Goal: Task Accomplishment & Management: Use online tool/utility

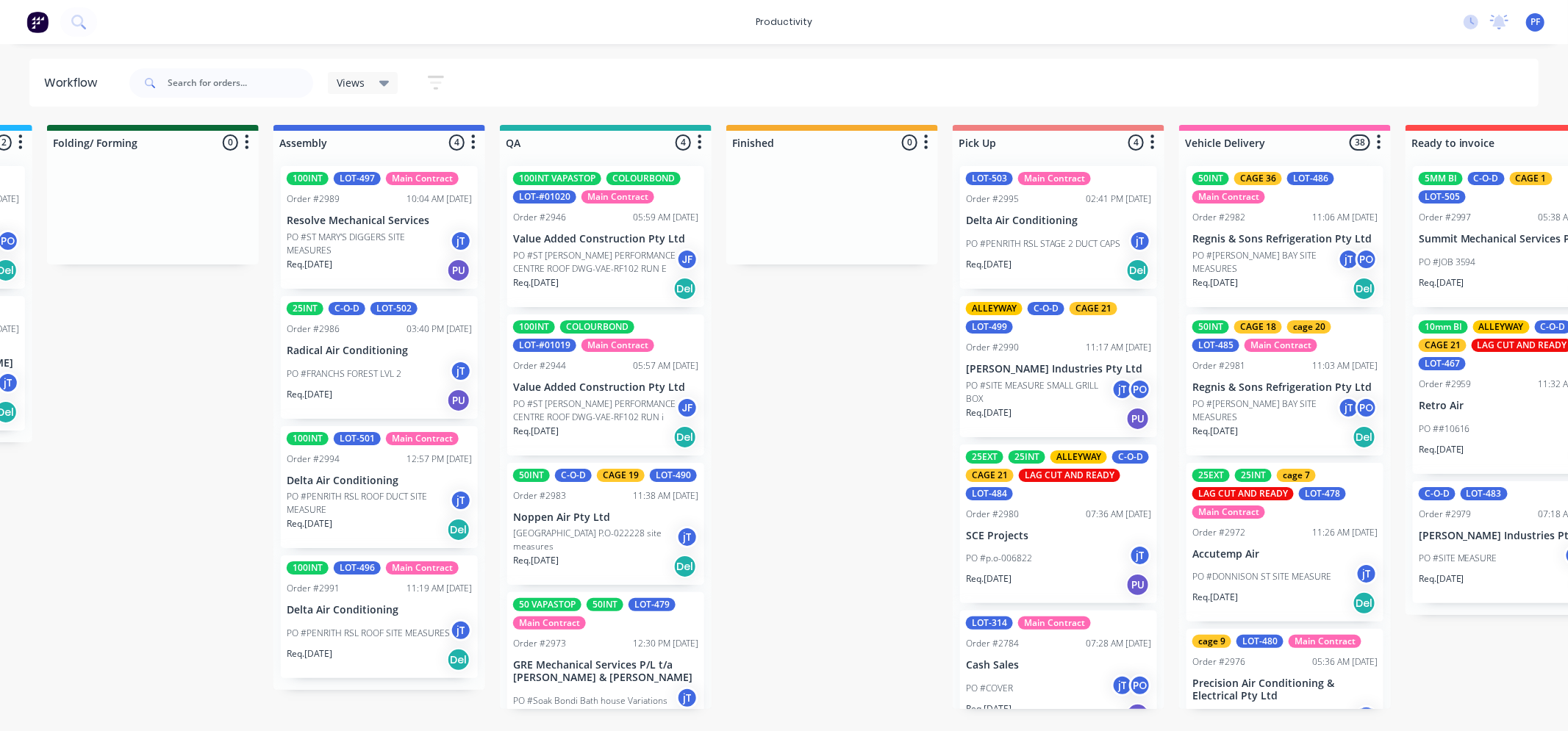
scroll to position [53, 0]
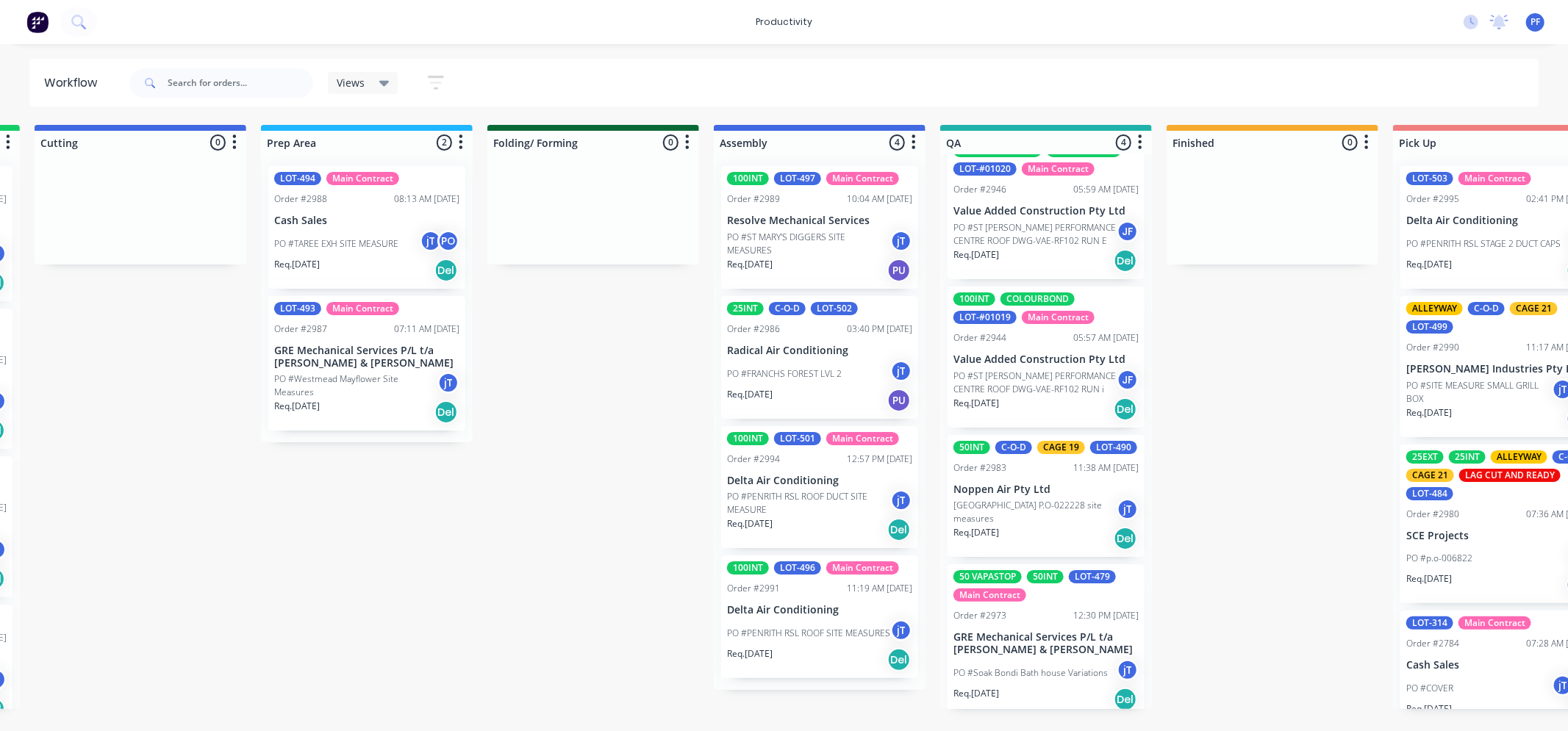
scroll to position [53, 0]
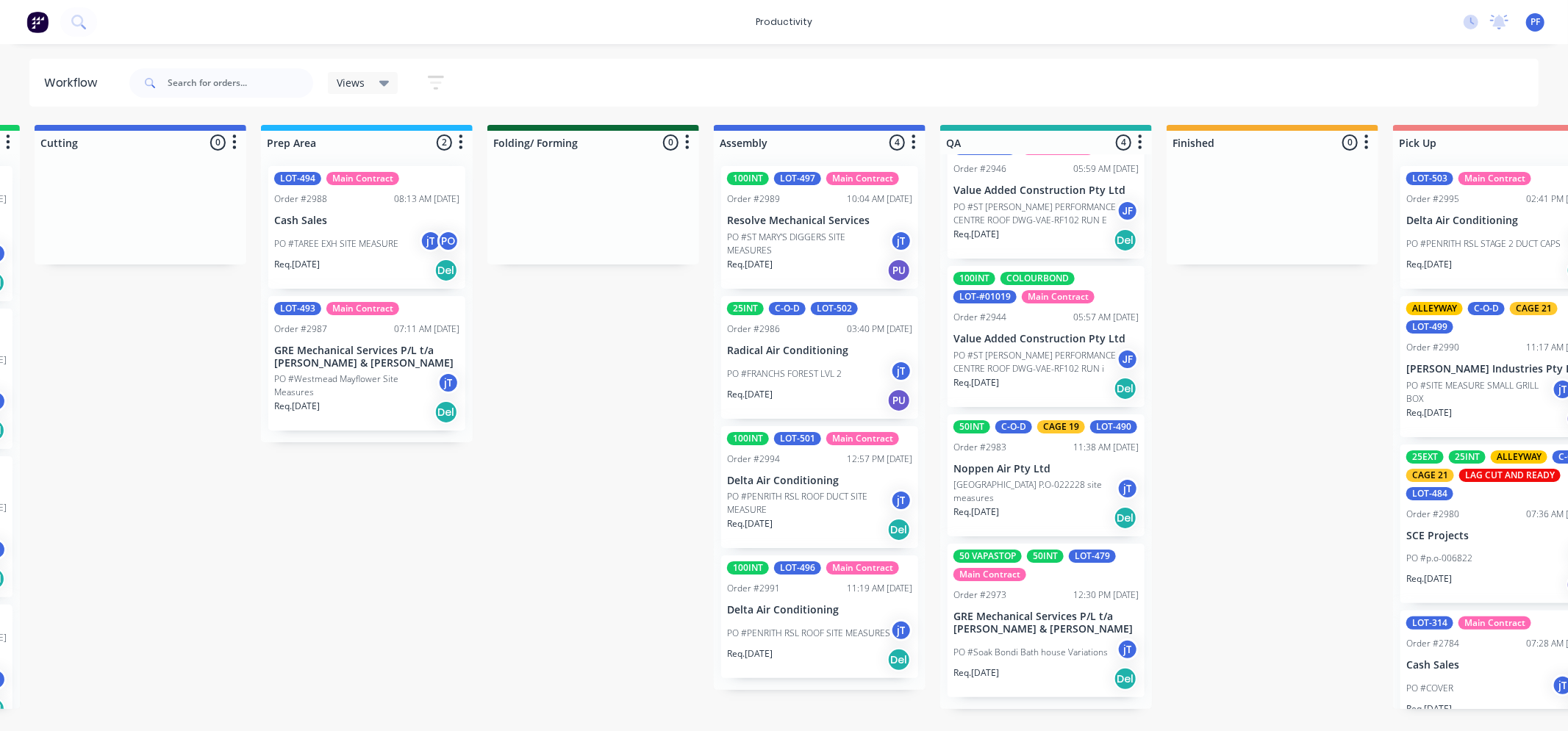
click at [1026, 501] on p "[GEOGRAPHIC_DATA] P.O-022228 site measures" at bounding box center [1035, 491] width 164 height 26
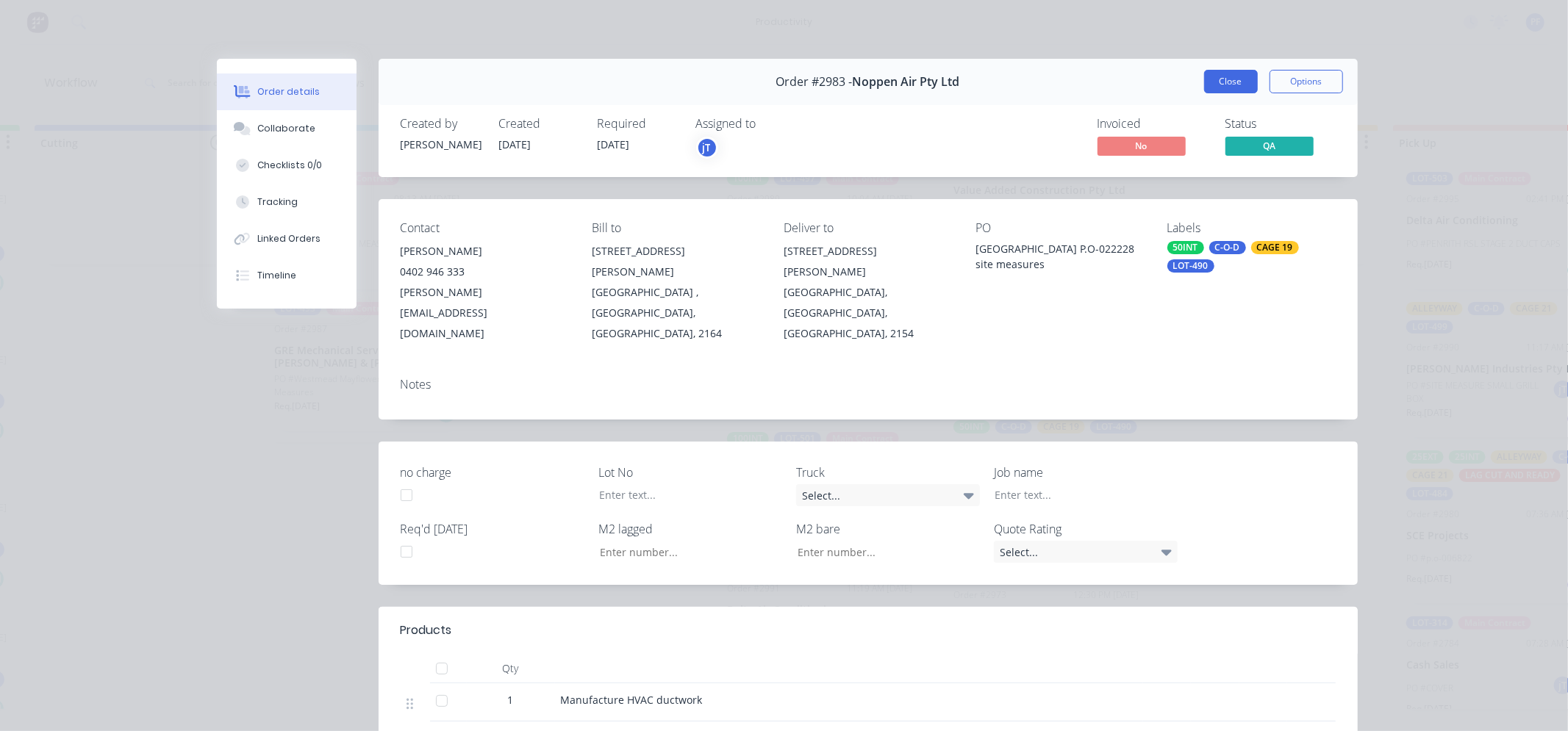
click at [1231, 86] on button "Close" at bounding box center [1231, 81] width 53 height 24
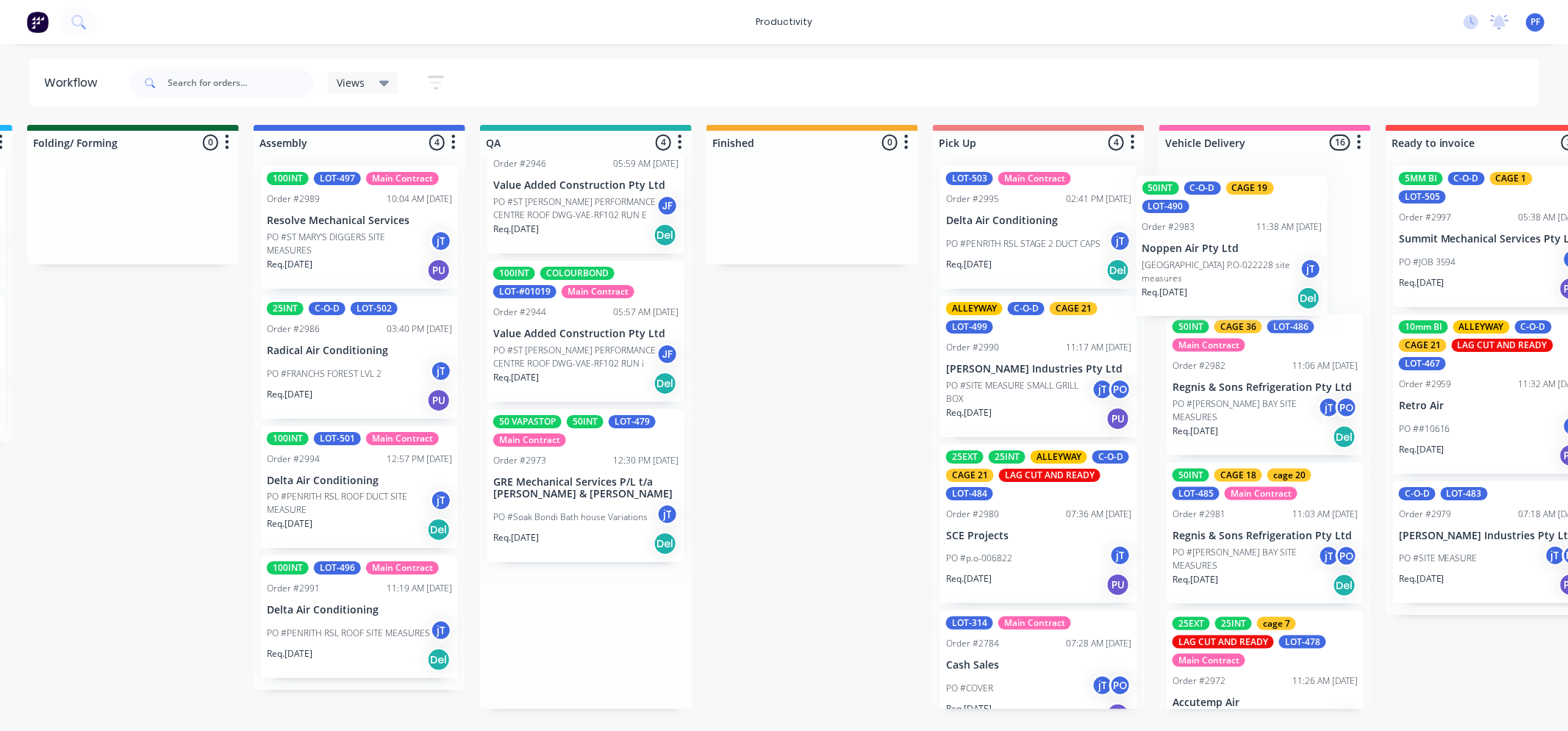
scroll to position [0, 921]
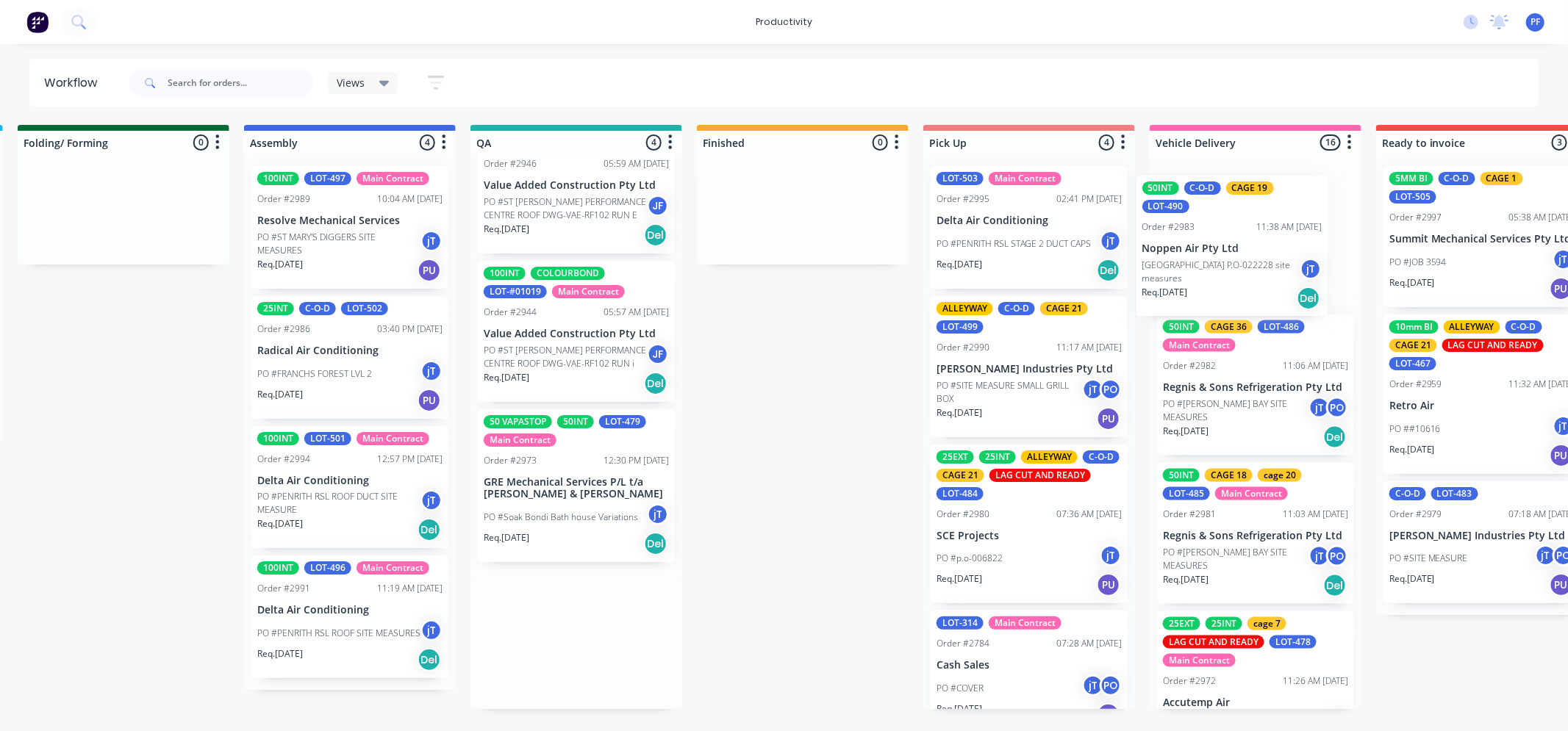
drag, startPoint x: 1032, startPoint y: 485, endPoint x: 1207, endPoint y: 259, distance: 285.8
click at [1207, 259] on div "Submitted 36 Order #240 10:47 AM 24/09/24 Retro Air PO #Freshwater Apts PO Req.…" at bounding box center [508, 417] width 2878 height 584
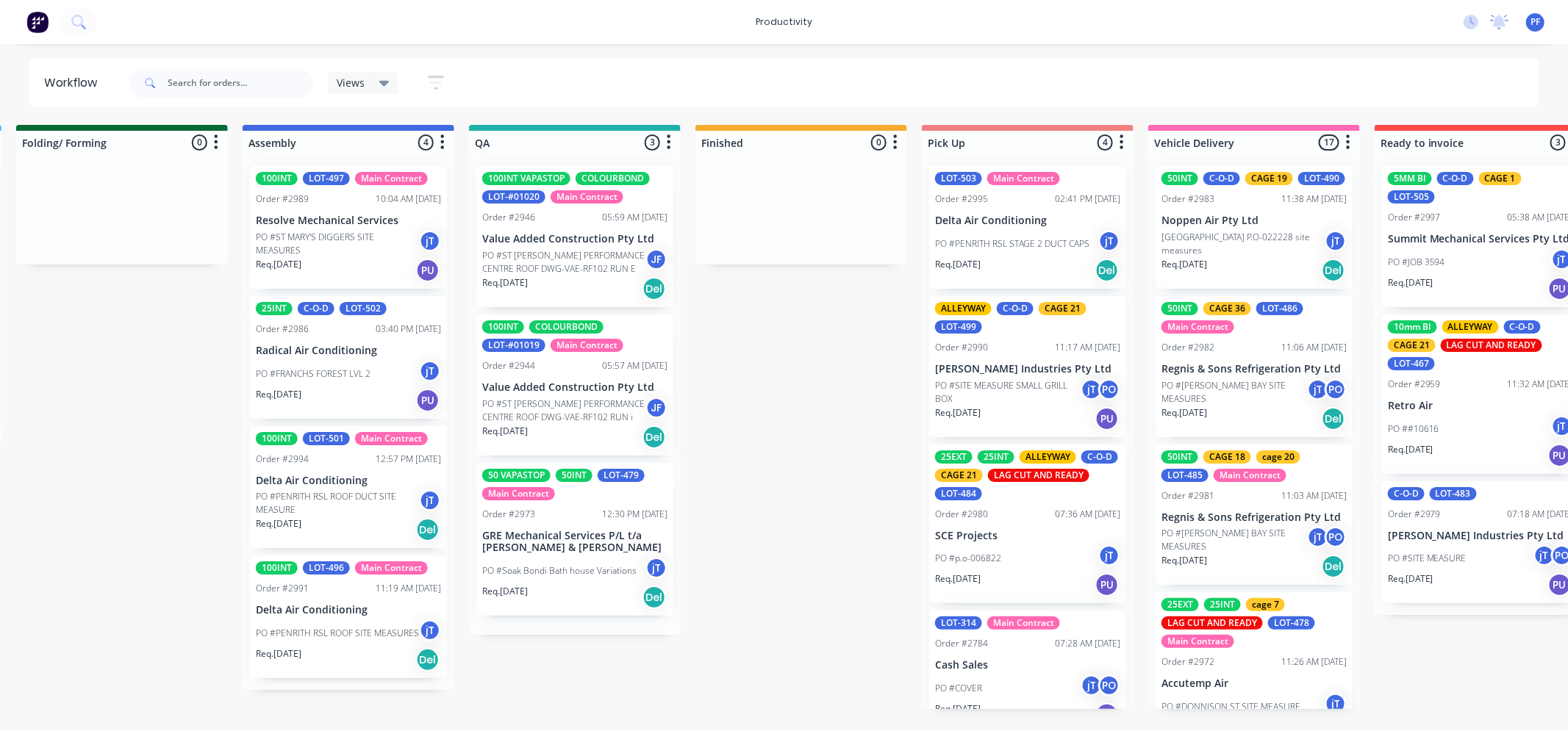
scroll to position [0, 0]
click at [609, 239] on p "Value Added Construction Pty Ltd" at bounding box center [575, 239] width 186 height 13
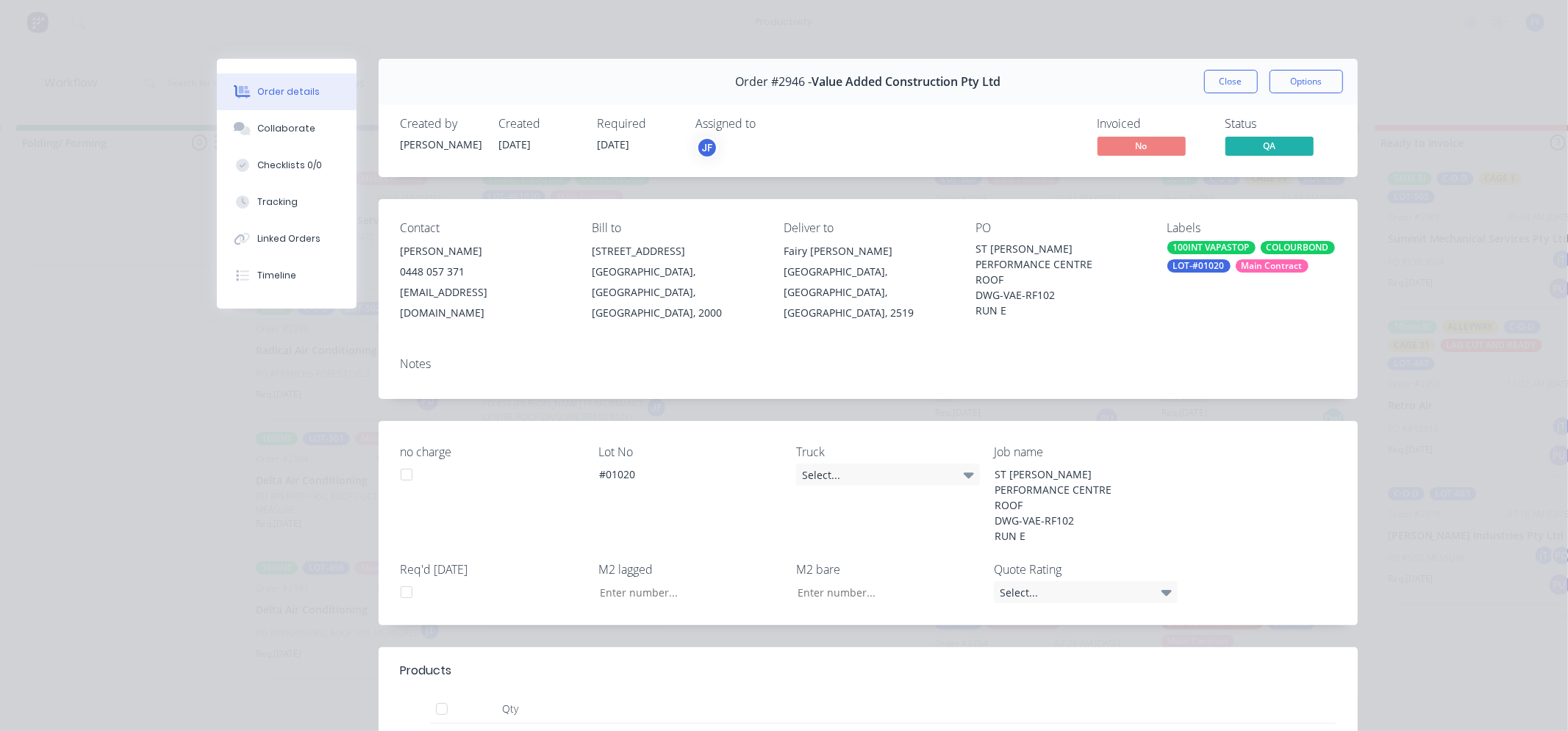
click at [1218, 239] on div "Labels 100INT VAPASTOP COLOURBOND LOT-#01020 Main Contract" at bounding box center [1251, 272] width 169 height 102
click at [1217, 246] on div "100INT VAPASTOP" at bounding box center [1211, 248] width 88 height 14
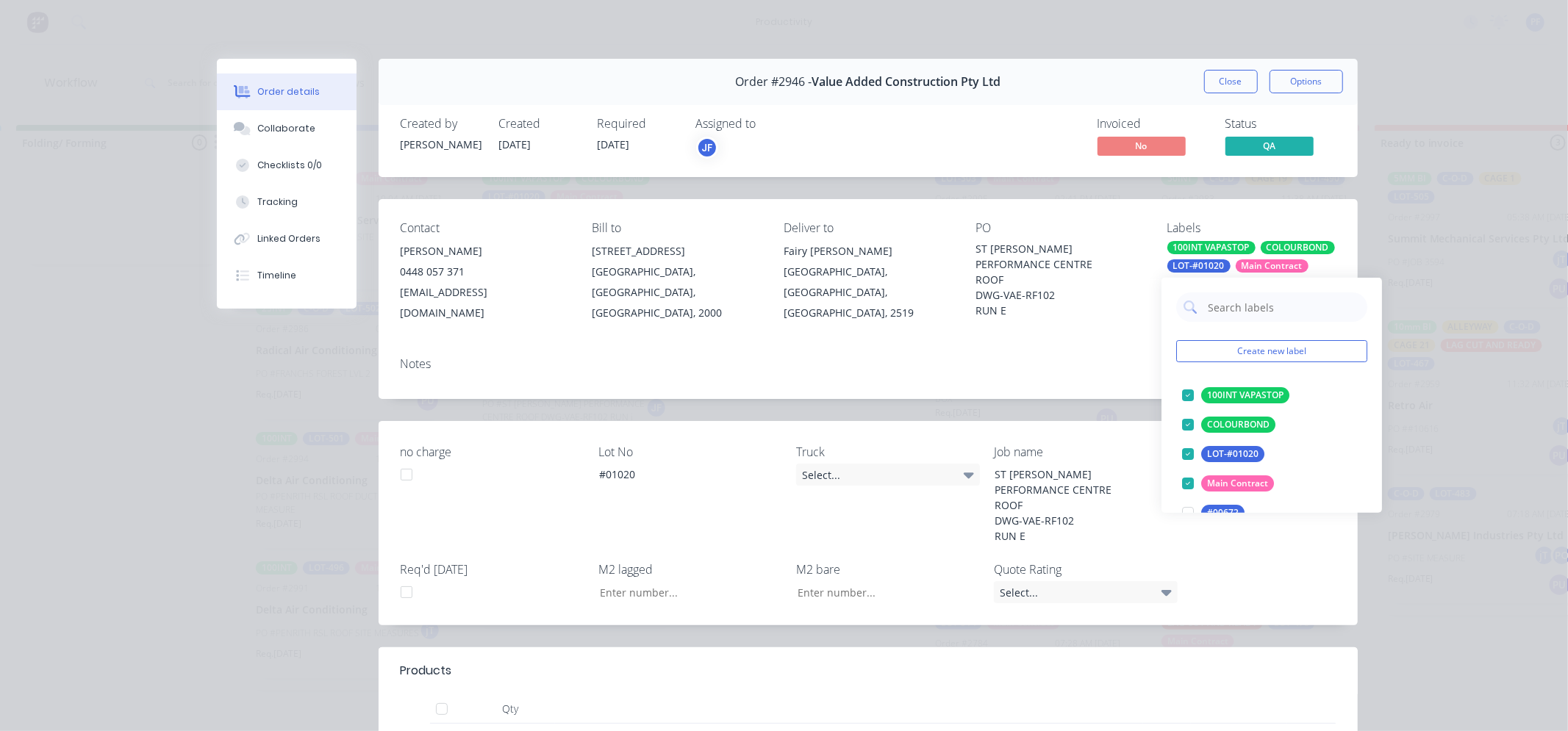
click at [1212, 302] on input "text" at bounding box center [1282, 307] width 153 height 30
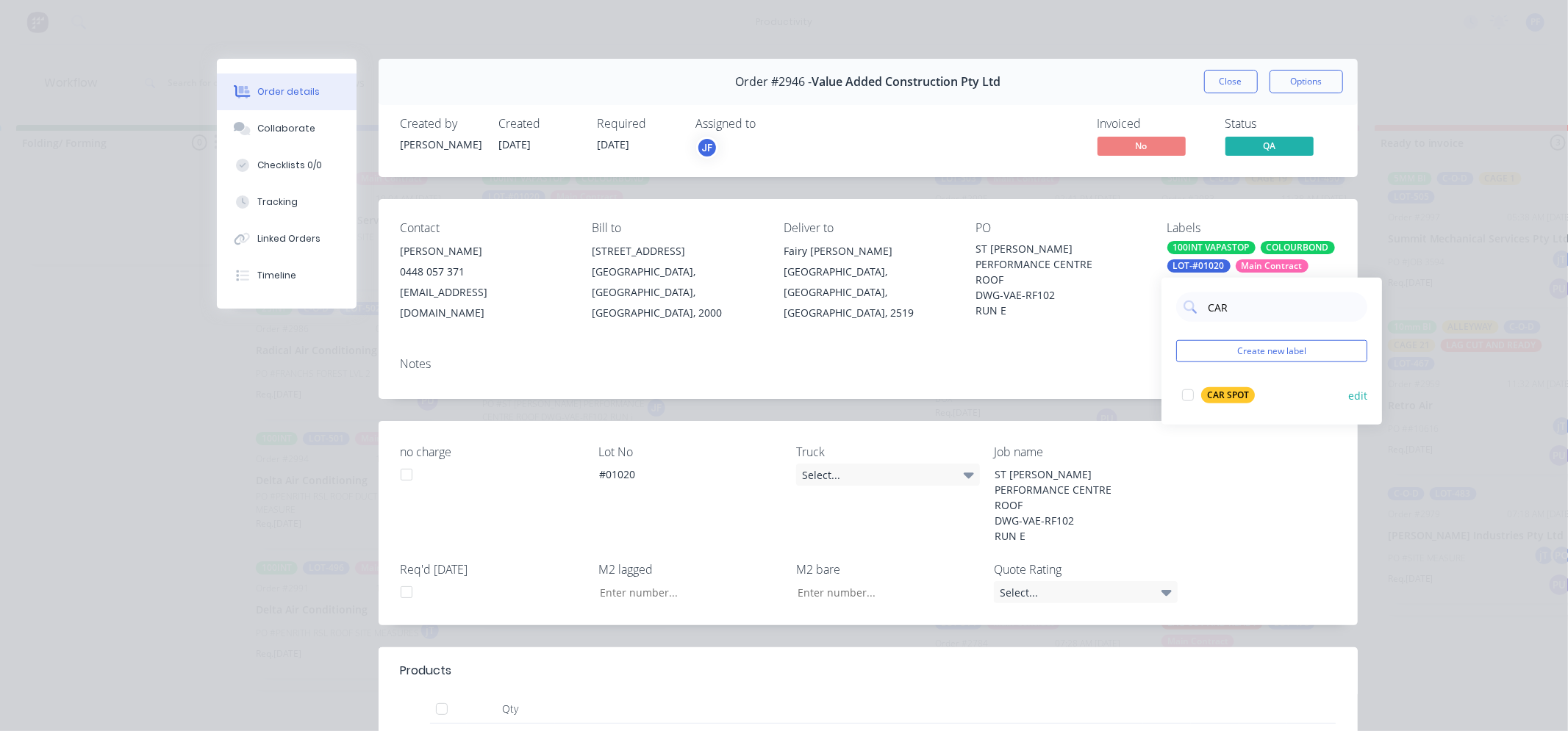
type input "CAR"
click at [1215, 382] on div "CAR SPOT edit" at bounding box center [1272, 395] width 192 height 30
click at [1189, 395] on div at bounding box center [1187, 395] width 30 height 30
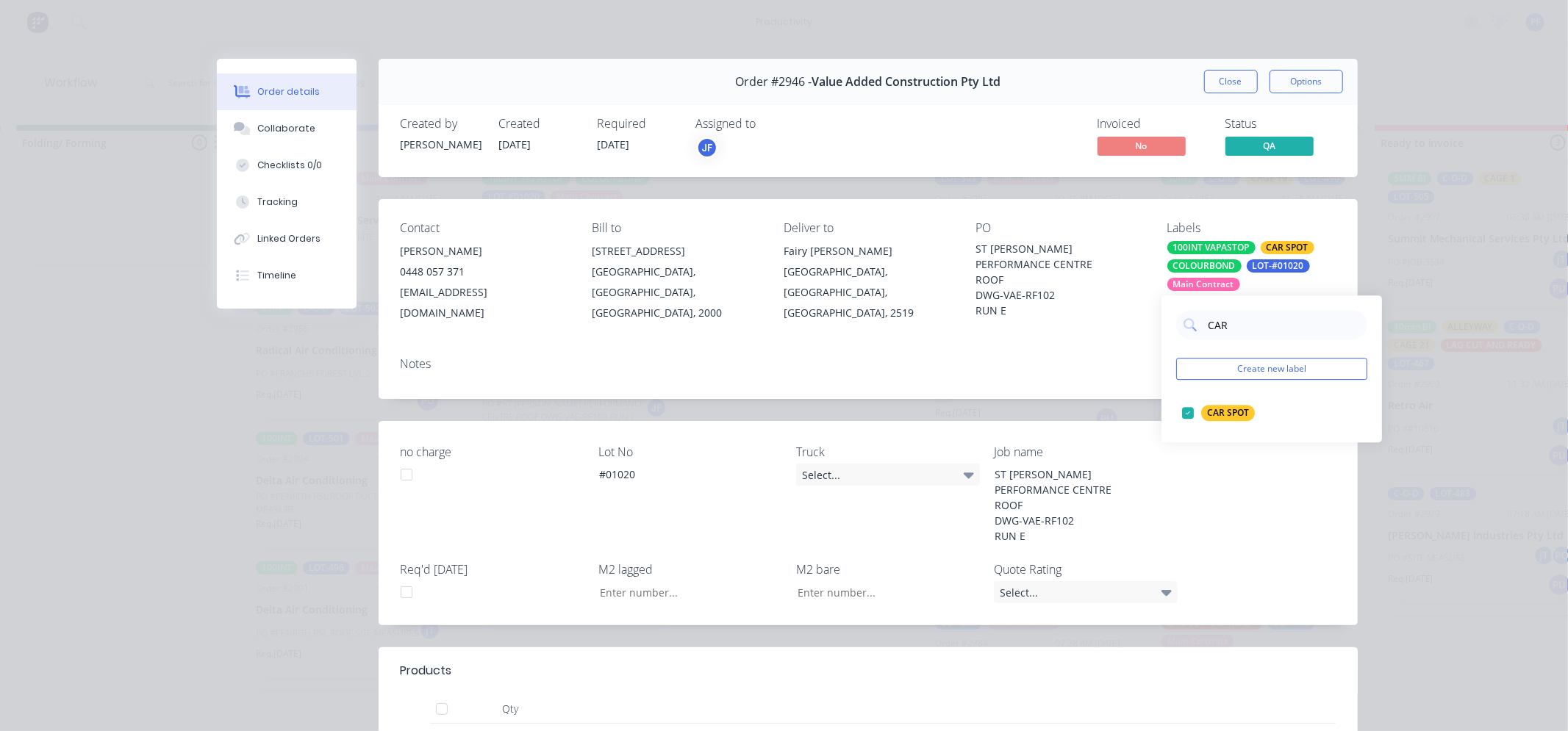
click at [1144, 336] on div "Contact Julien Gandolfi 0448 057 371 jgandolfi@vaegroup.com.au Bill to Suite 4,…" at bounding box center [868, 272] width 979 height 147
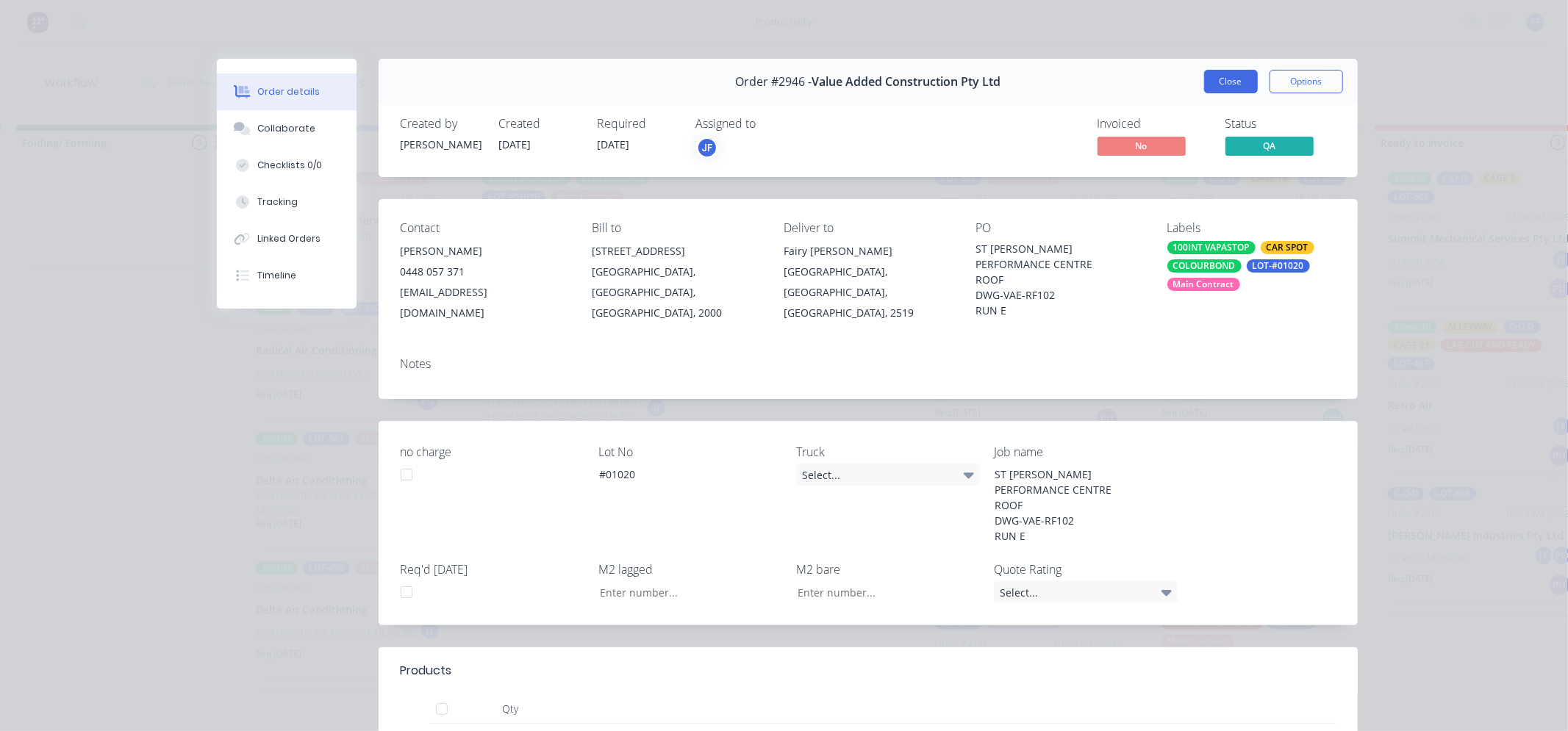
click at [1211, 90] on button "Close" at bounding box center [1231, 81] width 53 height 24
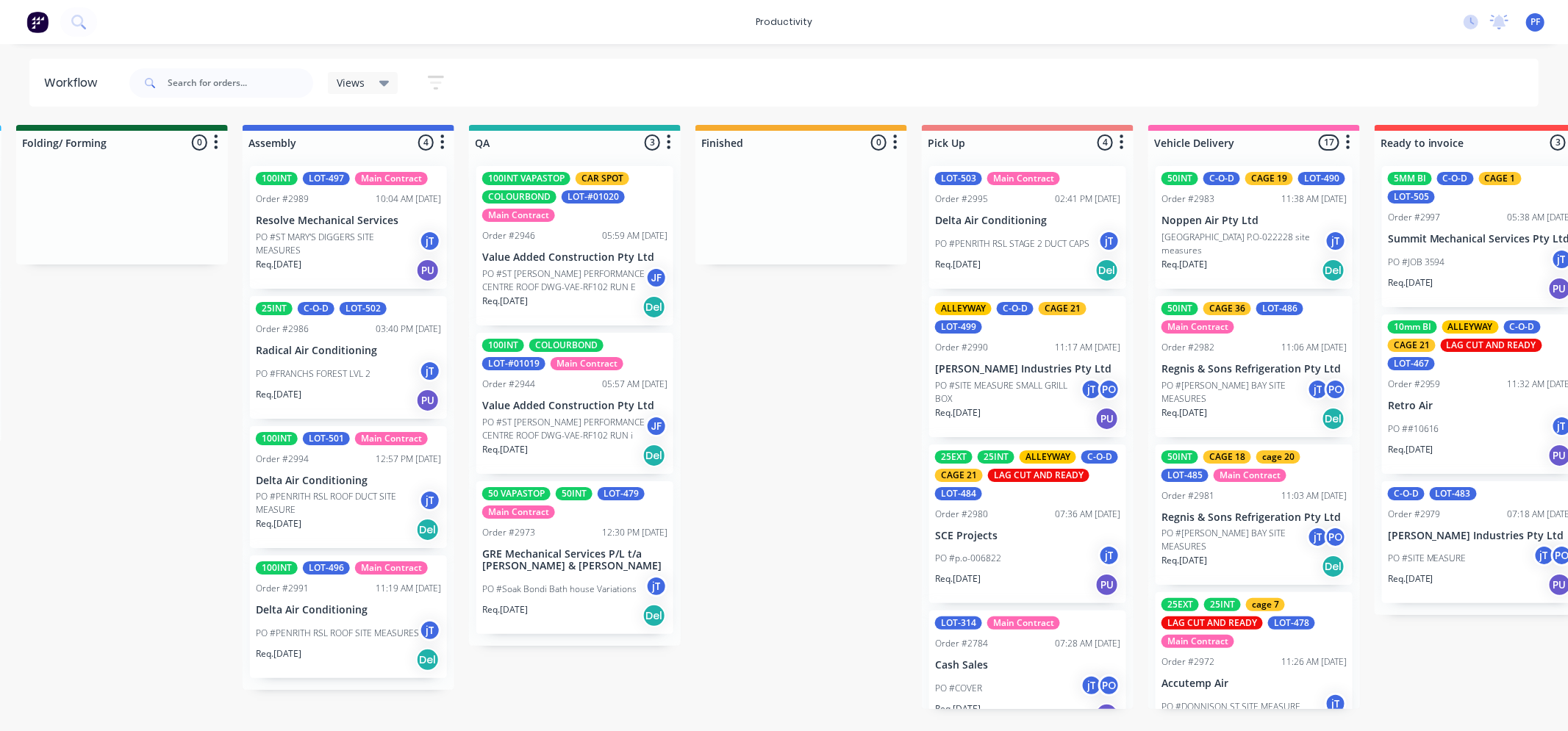
click at [569, 407] on p "Value Added Construction Pty Ltd" at bounding box center [575, 406] width 186 height 13
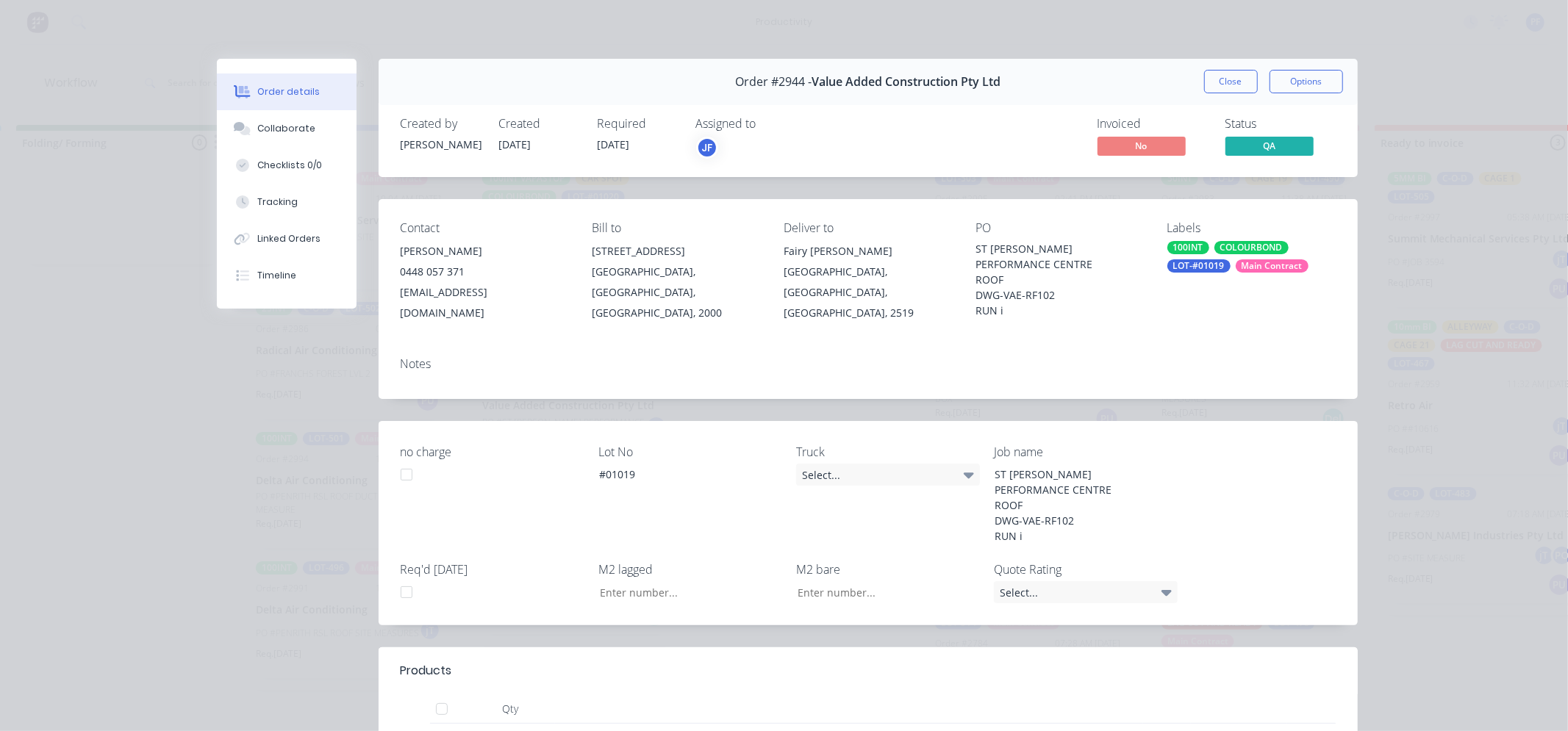
click at [1178, 255] on div "100INT COLOURBOND LOT-#01019 Main Contract" at bounding box center [1251, 257] width 169 height 31
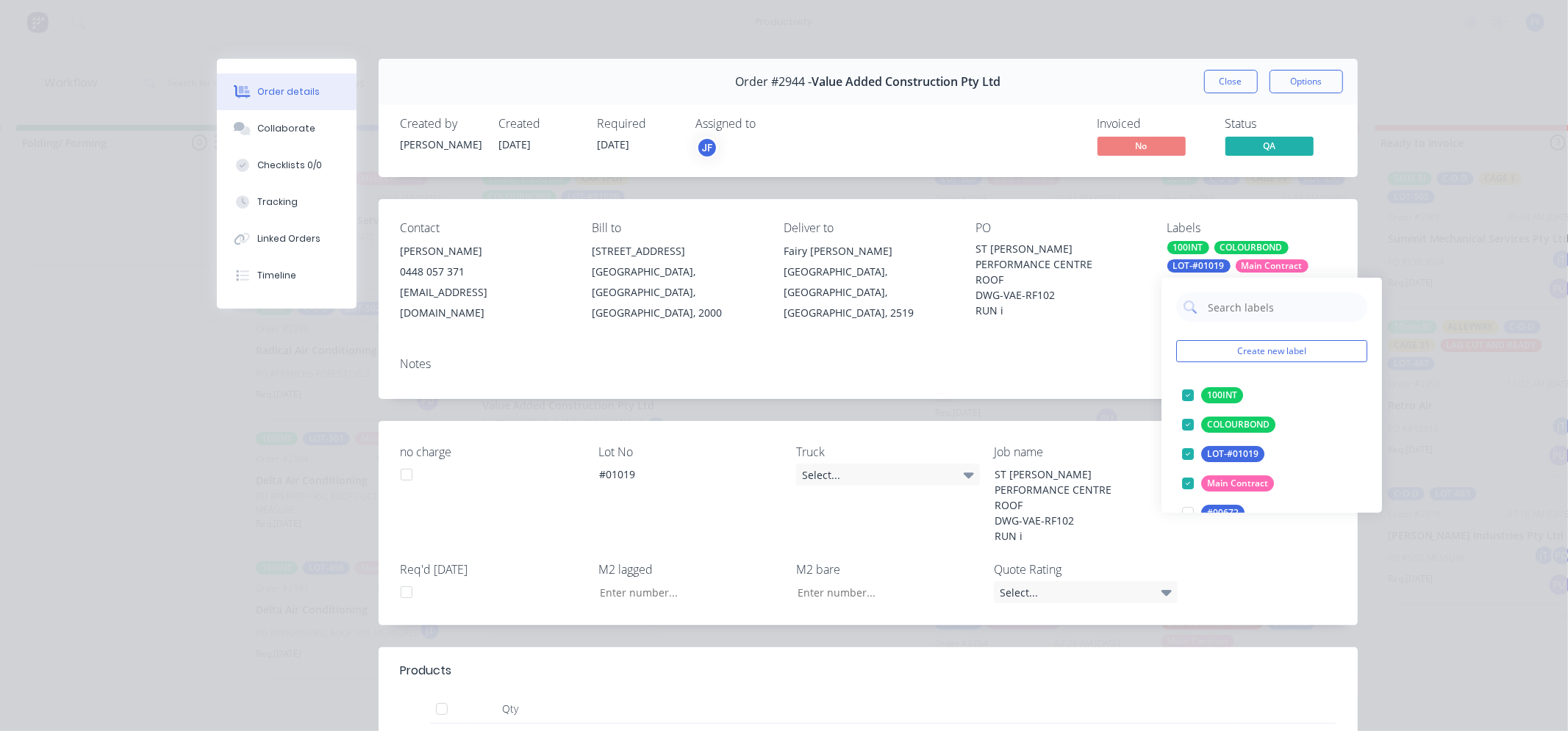
click at [1239, 308] on input "text" at bounding box center [1282, 307] width 153 height 30
type input "CAR"
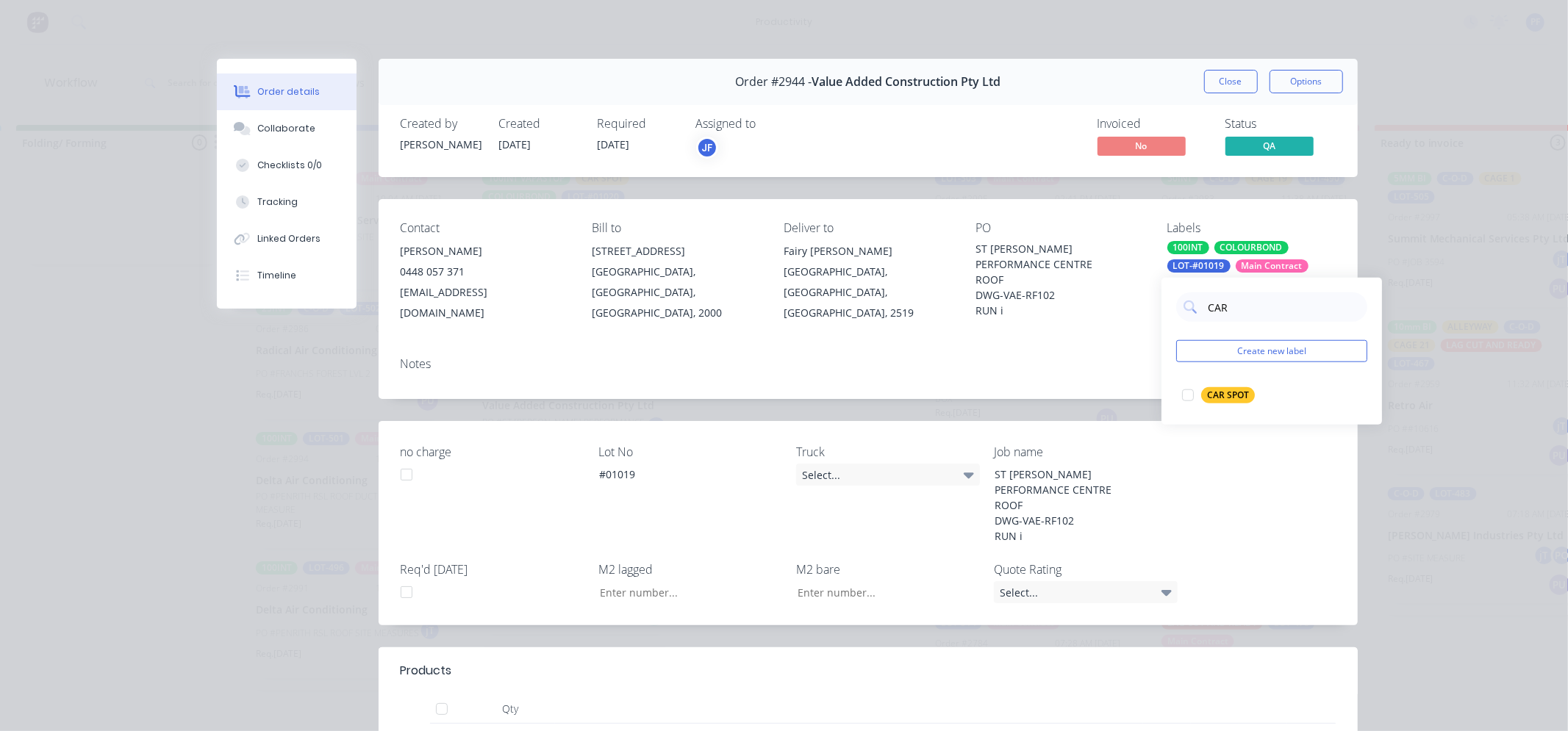
click at [1200, 388] on div at bounding box center [1187, 395] width 30 height 30
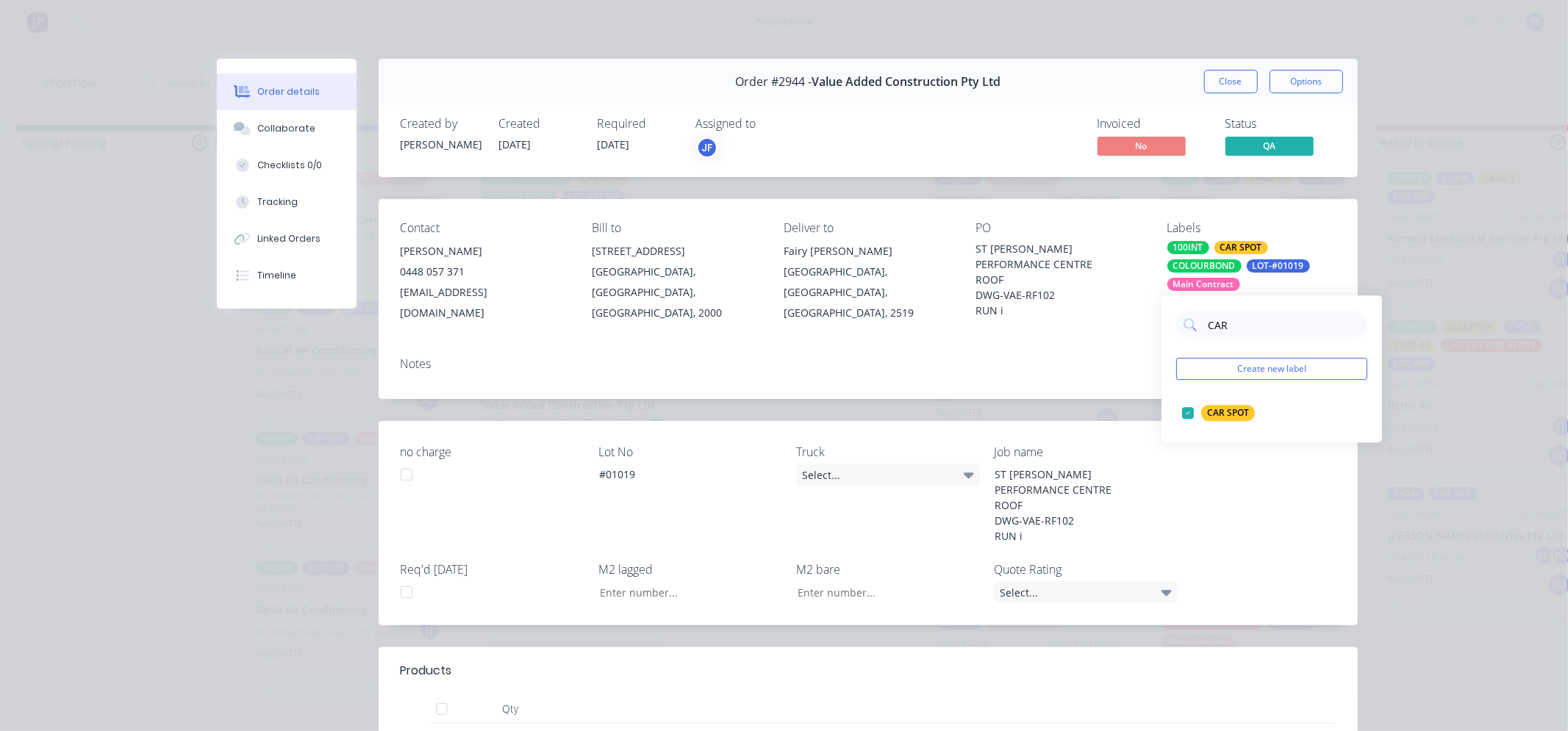
click at [1134, 357] on div "Notes" at bounding box center [868, 364] width 935 height 14
click at [1233, 97] on div "Order #2944 - Value Added Construction Pty Ltd Close Options" at bounding box center [868, 81] width 979 height 47
click at [1233, 97] on div "Order #2944 - Value Added Construction Pty Ltd Close Options" at bounding box center [868, 81] width 979 height 47
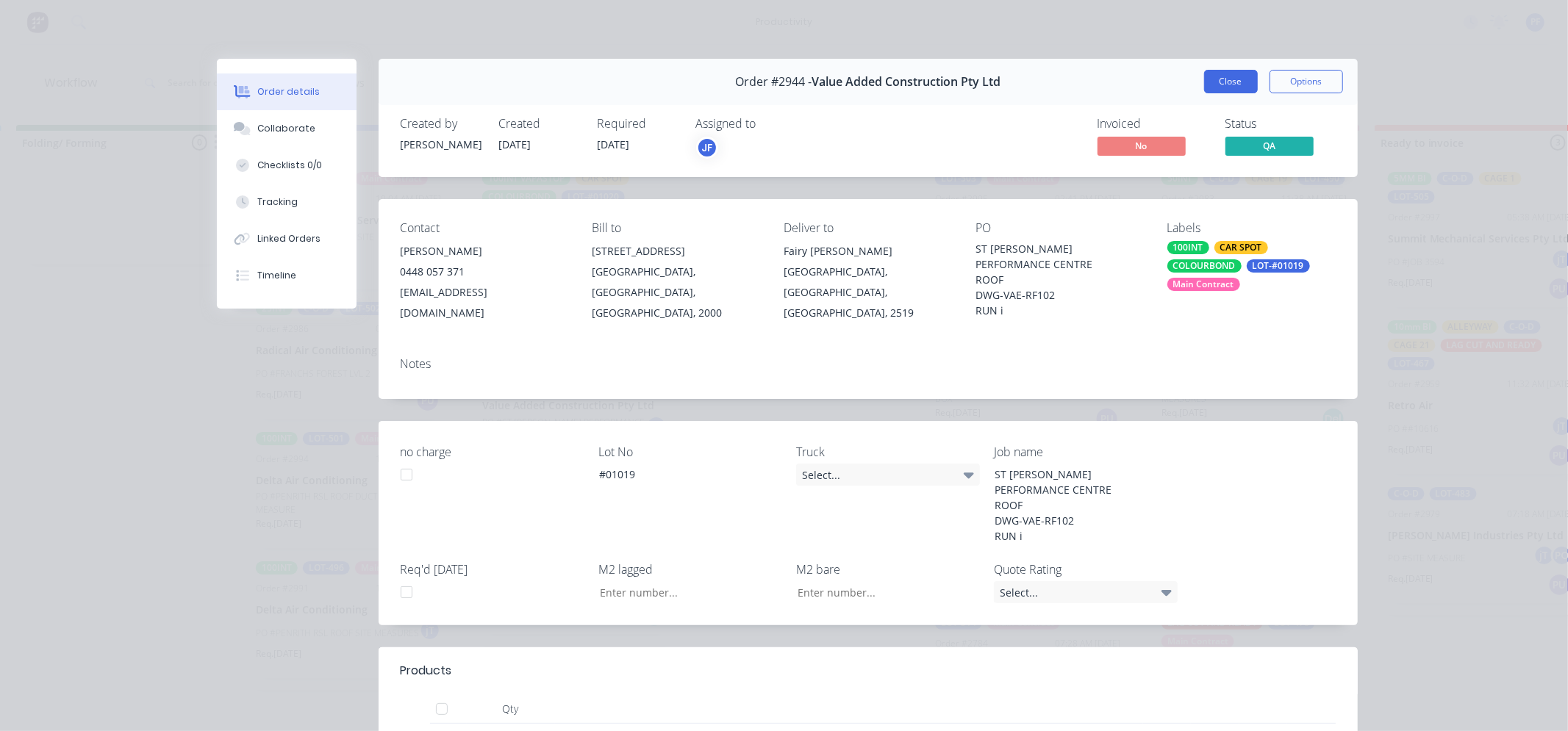
click at [1233, 86] on button "Close" at bounding box center [1231, 81] width 53 height 24
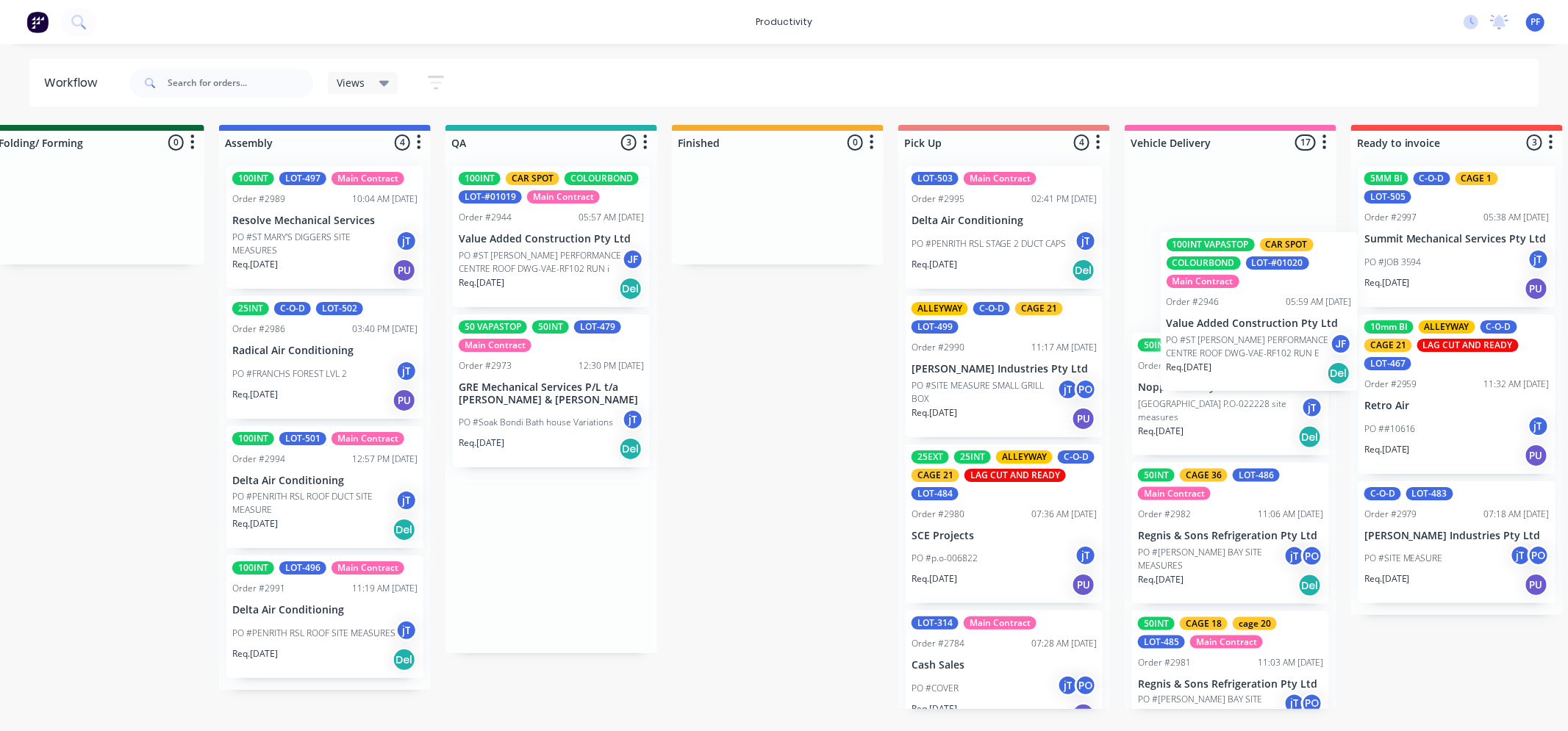
scroll to position [0, 946]
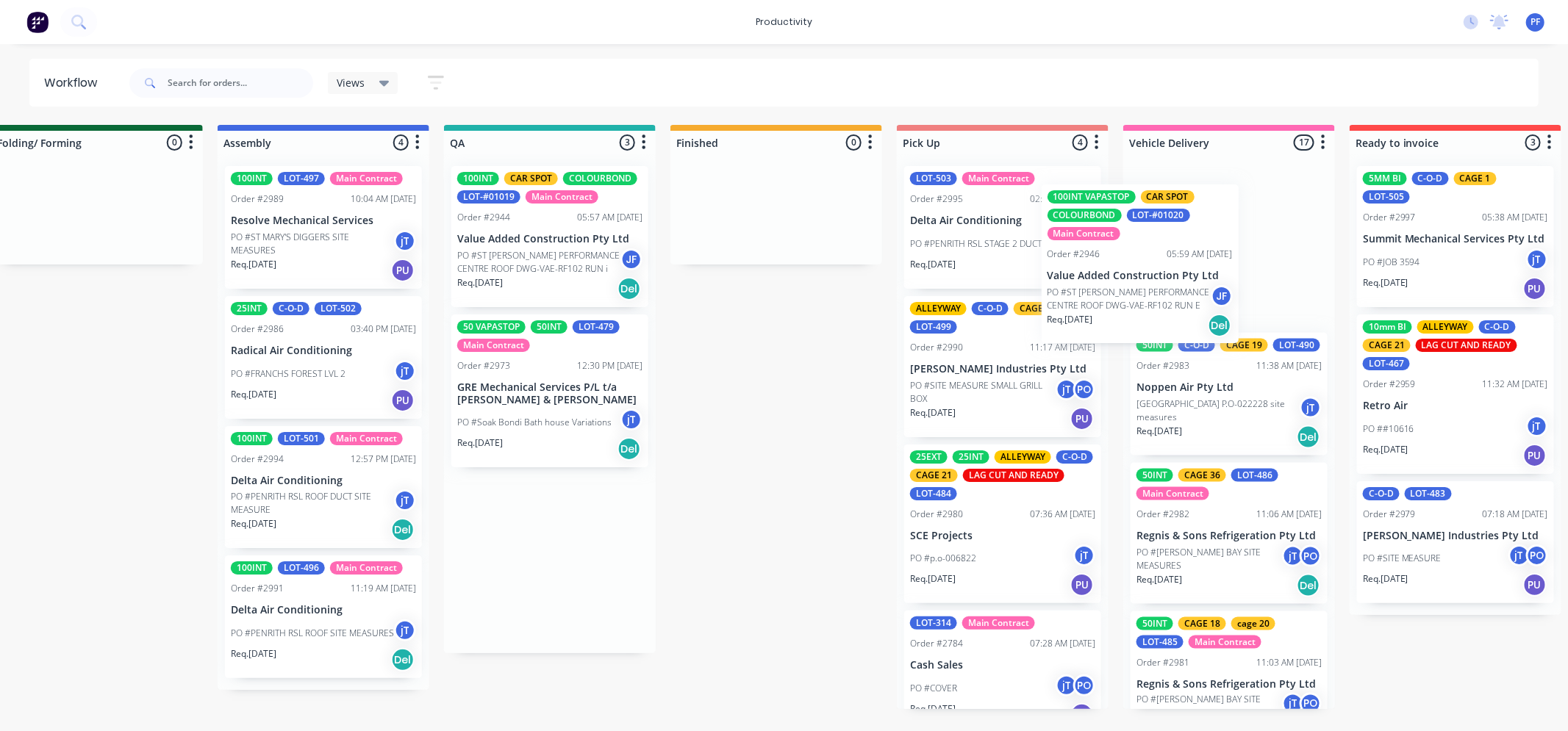
drag, startPoint x: 578, startPoint y: 263, endPoint x: 1154, endPoint y: 276, distance: 576.1
click at [1154, 276] on div "Submitted 36 Order #240 10:47 AM 24/09/24 Retro Air PO #Freshwater Apts PO Req.…" at bounding box center [482, 417] width 2878 height 584
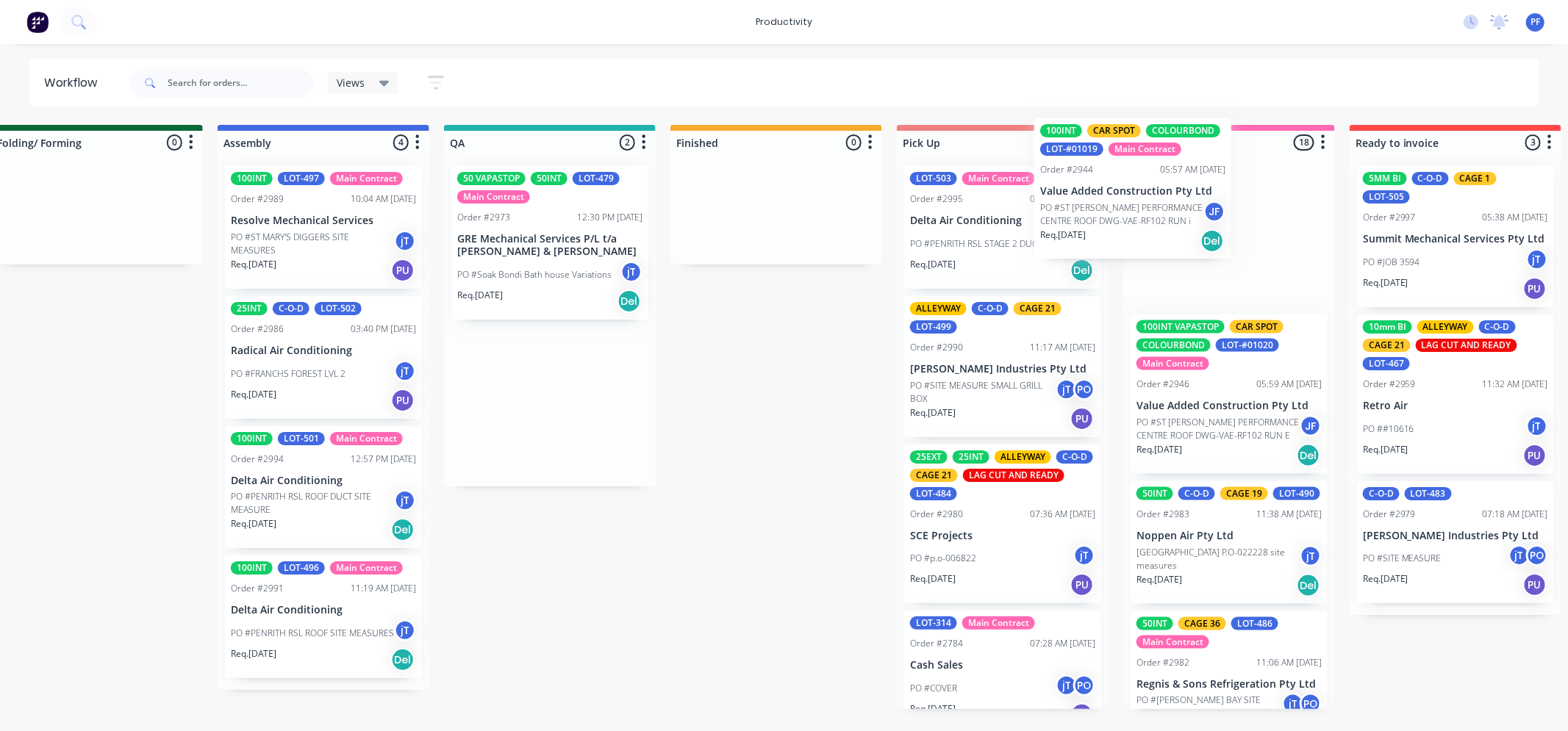
drag, startPoint x: 581, startPoint y: 240, endPoint x: 1170, endPoint y: 192, distance: 591.0
click at [1170, 192] on div "Submitted 36 Order #240 10:47 AM 24/09/24 Retro Air PO #Freshwater Apts PO Req.…" at bounding box center [482, 417] width 2878 height 584
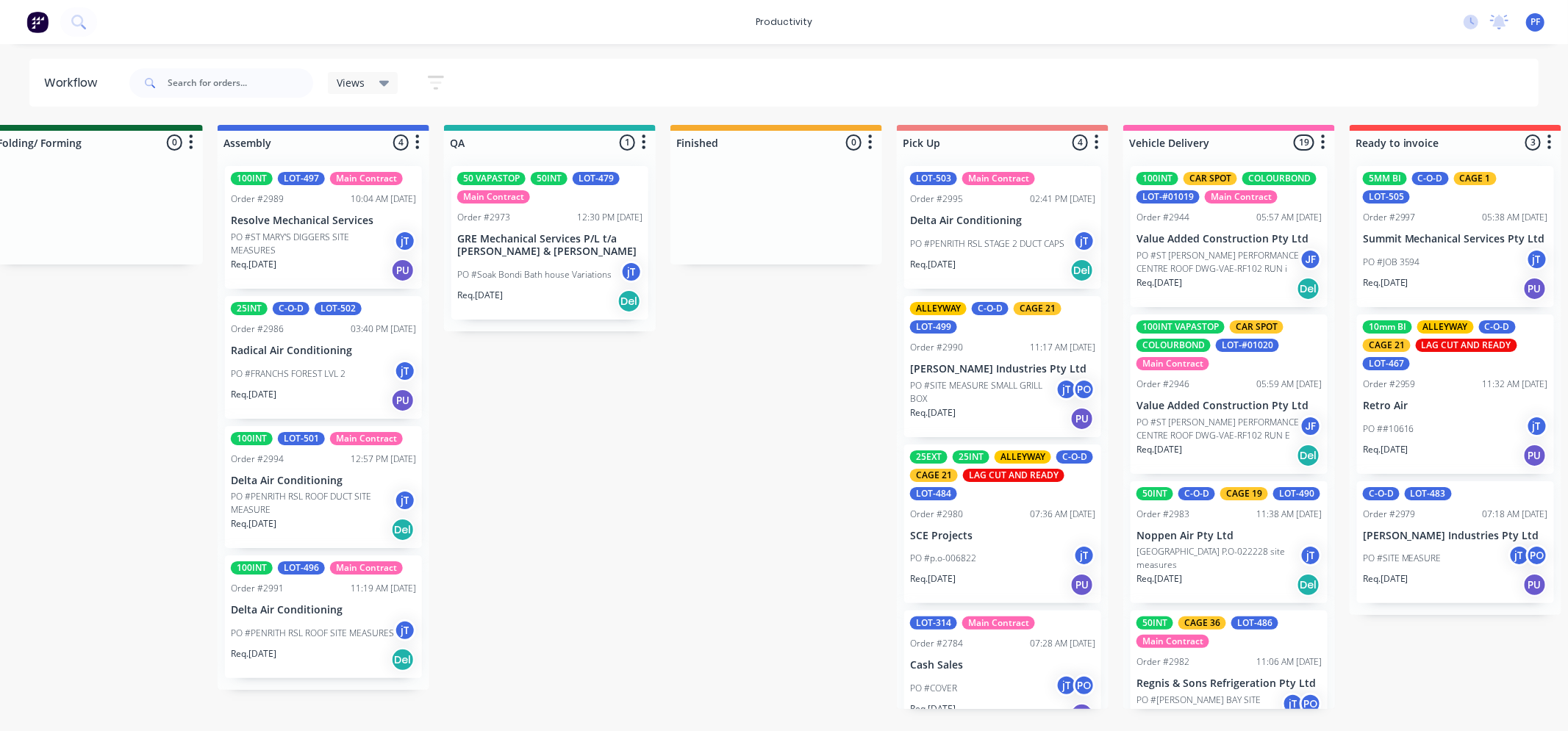
click at [1243, 418] on p "PO #ST [PERSON_NAME] PERFORMANCE CENTRE ROOF DWG-VAE-RF102 RUN E" at bounding box center [1218, 429] width 164 height 26
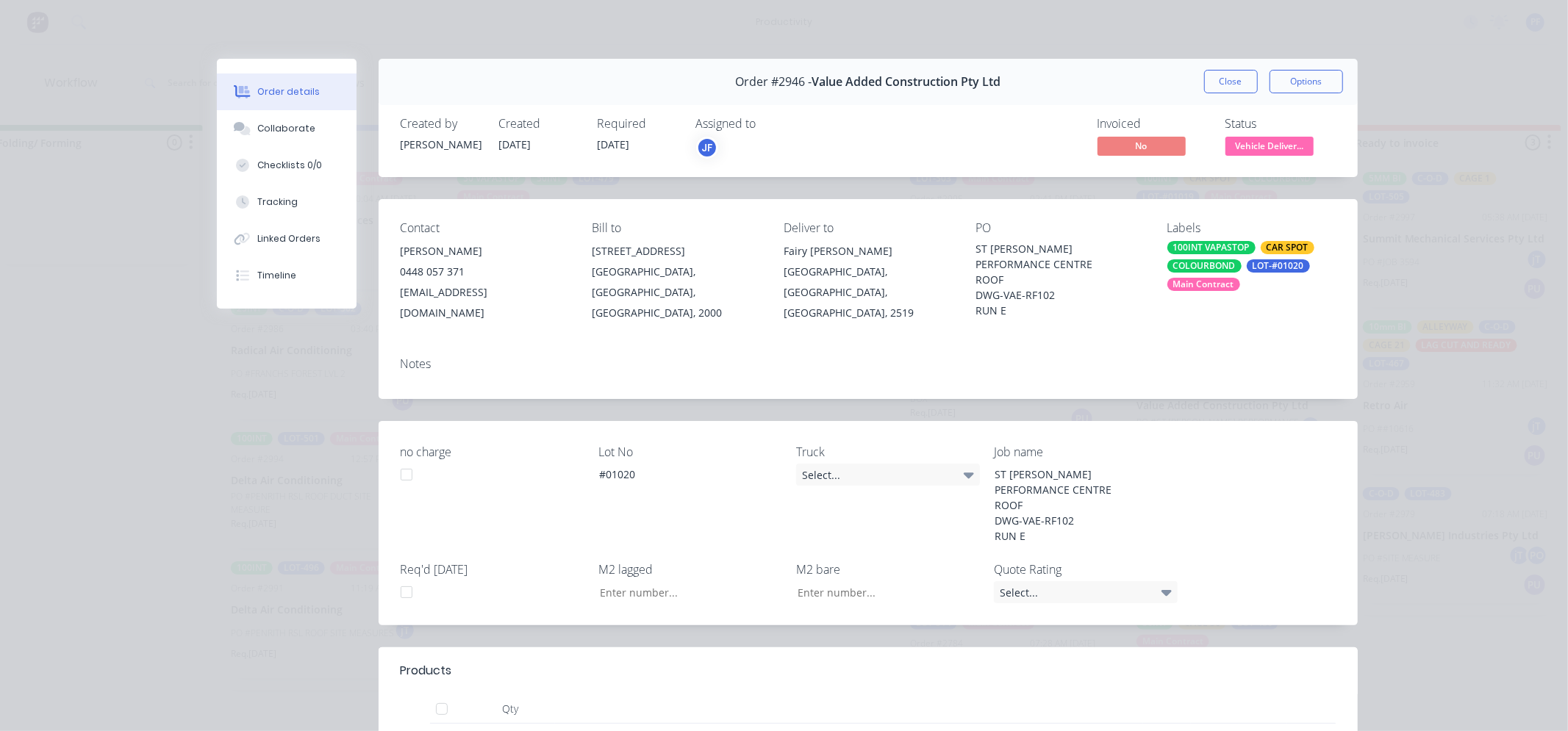
click at [1273, 272] on div "LOT-#01020" at bounding box center [1278, 266] width 64 height 14
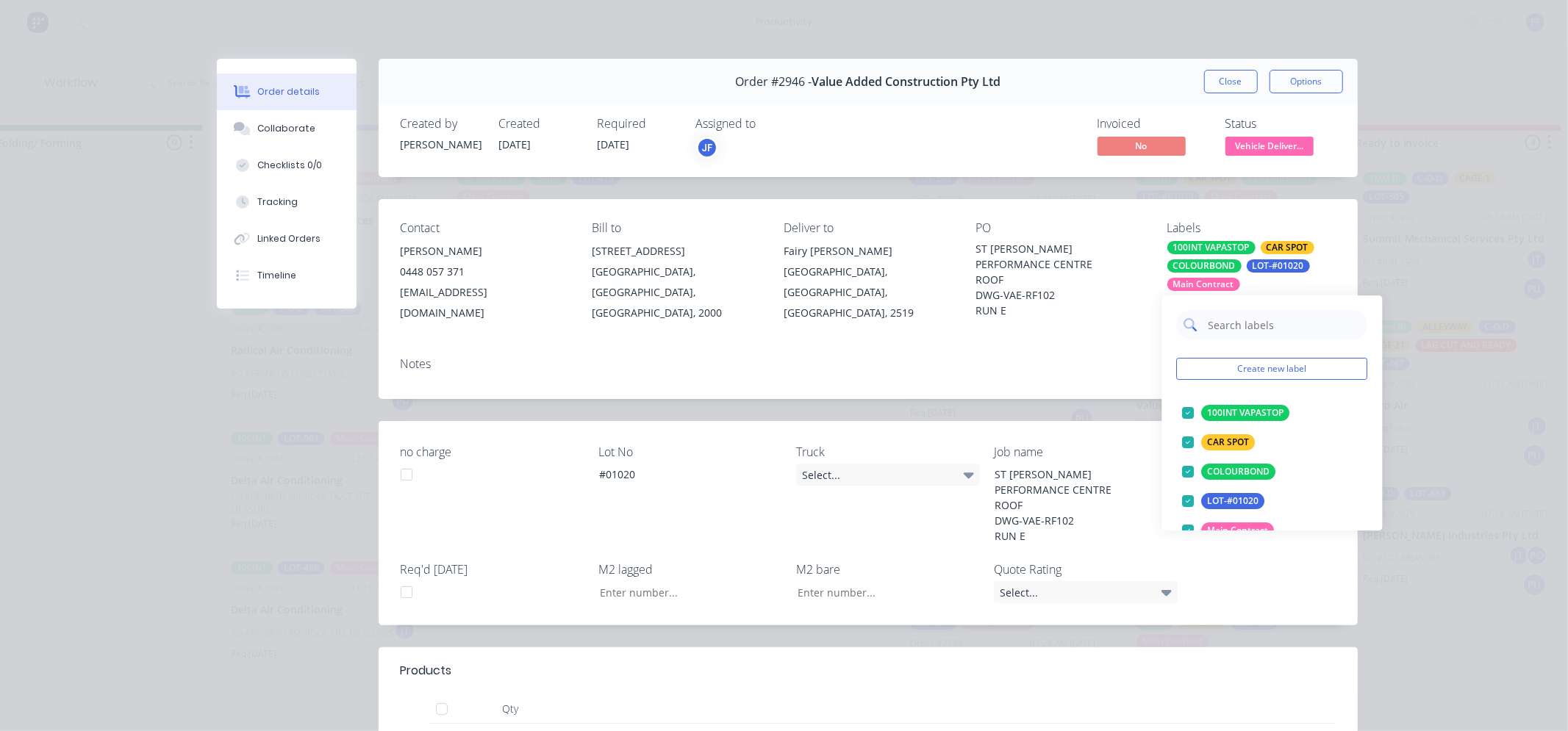
drag, startPoint x: 1269, startPoint y: 274, endPoint x: 1252, endPoint y: 331, distance: 59.5
click at [1252, 331] on input "text" at bounding box center [1283, 324] width 153 height 30
type input "16"
click at [1222, 441] on div "CAGE 16" at bounding box center [1226, 442] width 47 height 16
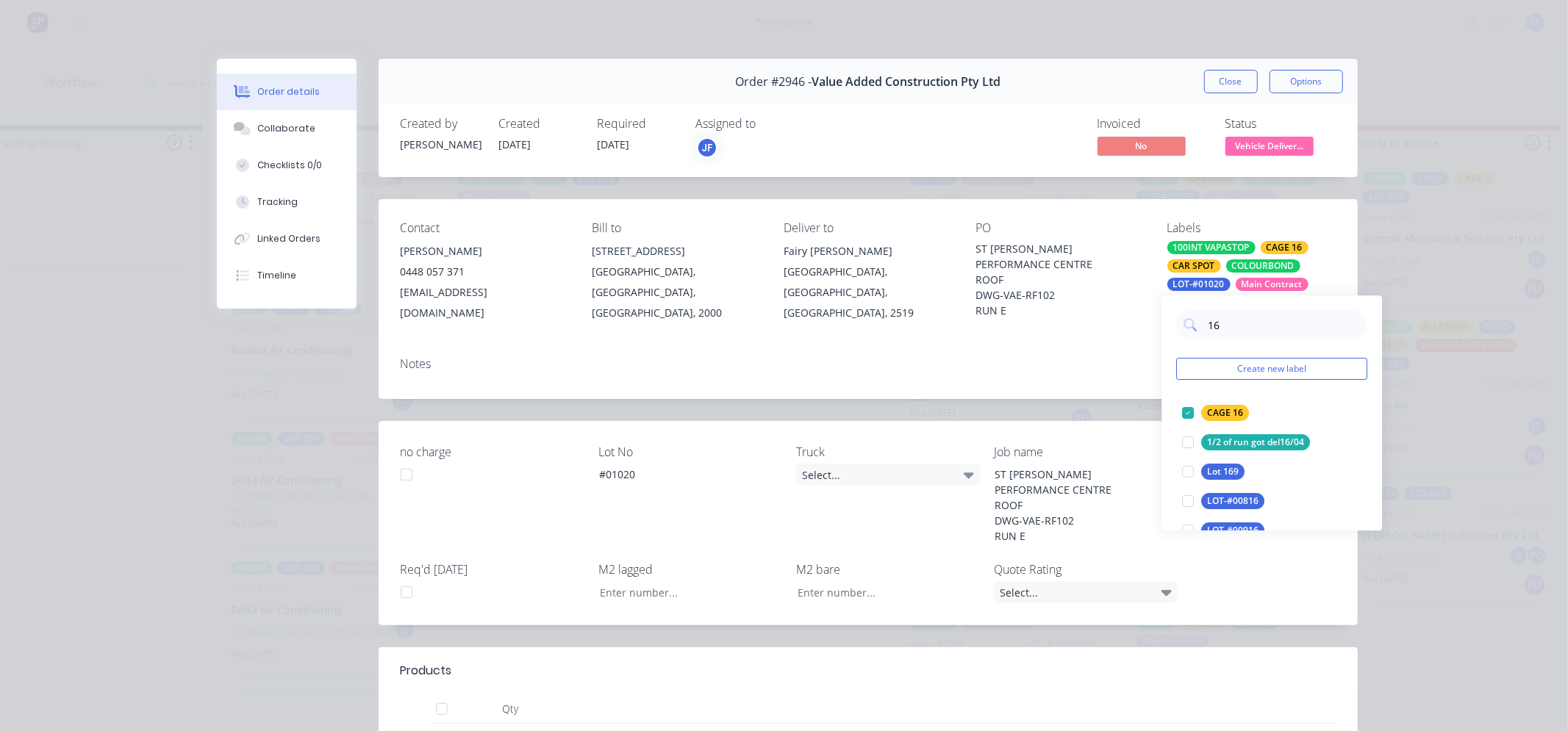
click at [1145, 396] on div "Order #2946 - Value Added Construction Pty Ltd Close Options Created by joshua …" at bounding box center [787, 573] width 1141 height 1030
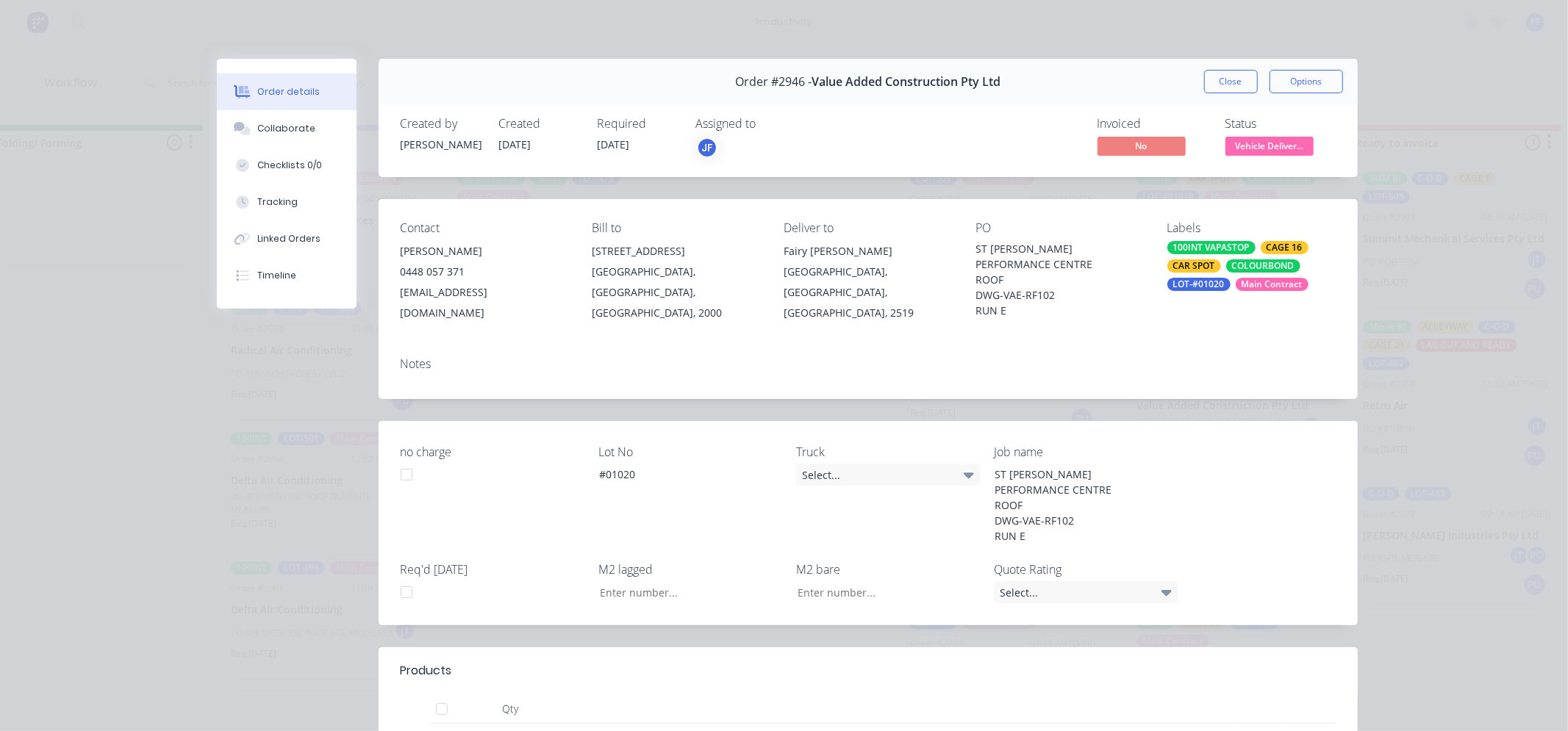
click at [1235, 97] on div "Order #2946 - Value Added Construction Pty Ltd Close Options" at bounding box center [868, 81] width 979 height 47
click at [1235, 89] on button "Close" at bounding box center [1231, 81] width 53 height 24
